Goal: Browse casually

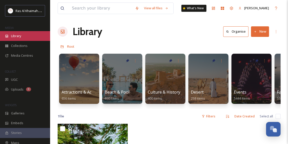
scroll to position [130, 0]
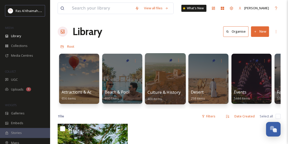
click at [157, 80] on div at bounding box center [165, 78] width 41 height 51
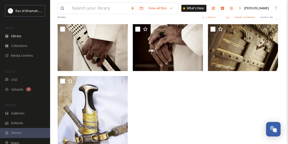
scroll to position [146, 0]
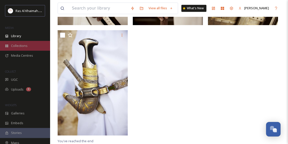
click at [25, 46] on span "Collections" at bounding box center [19, 45] width 17 height 5
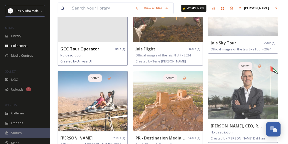
scroll to position [318, 0]
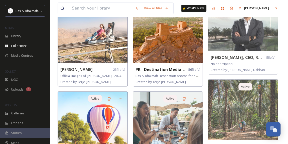
click at [174, 42] on img at bounding box center [168, 33] width 70 height 60
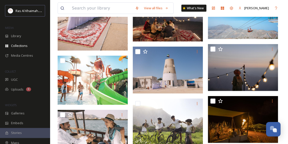
scroll to position [478, 0]
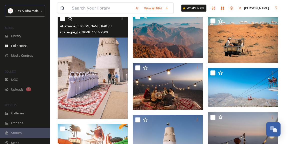
click at [111, 80] on img at bounding box center [93, 66] width 70 height 105
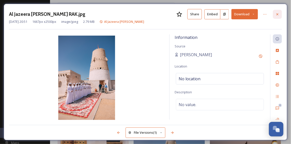
click at [280, 14] on div at bounding box center [277, 14] width 9 height 9
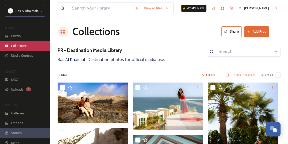
click at [25, 45] on span "Collections" at bounding box center [19, 45] width 17 height 5
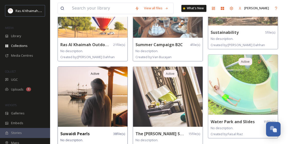
scroll to position [478, 0]
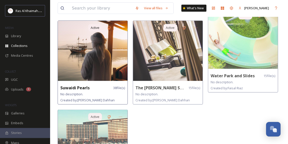
click at [104, 47] on img at bounding box center [93, 51] width 70 height 60
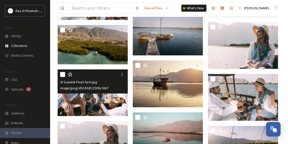
scroll to position [500, 0]
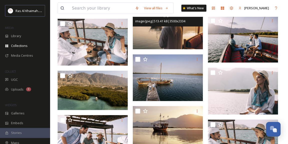
click at [159, 35] on img at bounding box center [168, 26] width 70 height 47
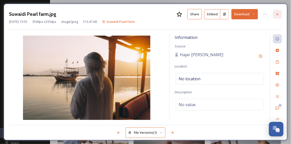
click at [280, 15] on icon at bounding box center [278, 14] width 4 height 4
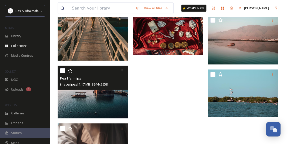
scroll to position [800, 0]
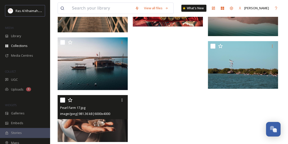
click at [90, 126] on img at bounding box center [93, 118] width 70 height 47
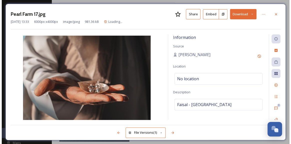
scroll to position [747, 0]
